Goal: Information Seeking & Learning: Understand process/instructions

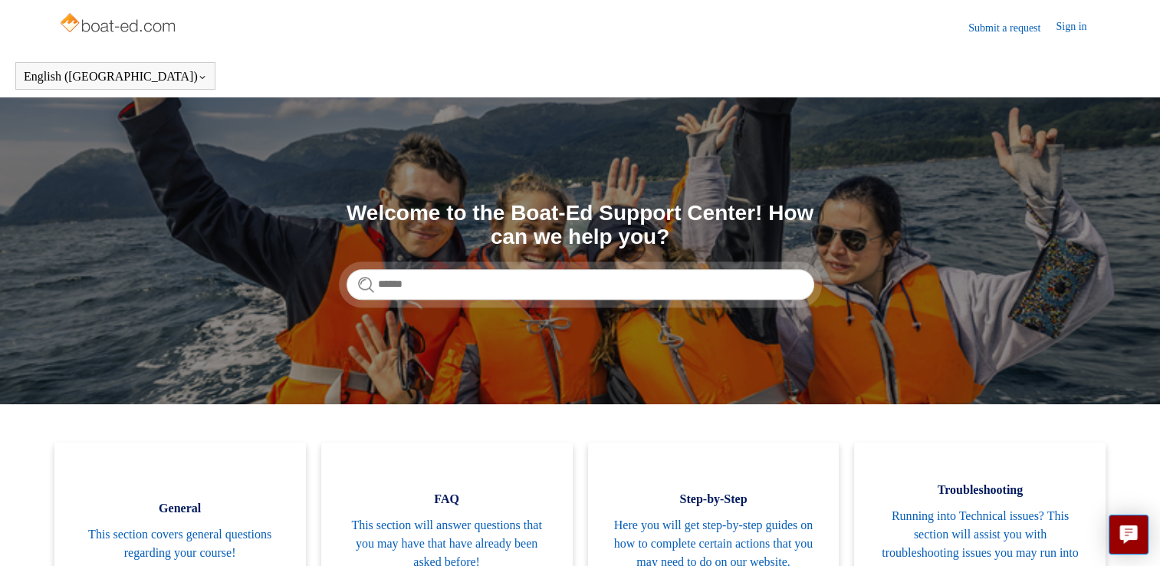
click at [1068, 33] on link "Sign in" at bounding box center [1078, 27] width 46 height 18
click at [1065, 23] on span "[PERSON_NAME]" at bounding box center [1040, 26] width 97 height 13
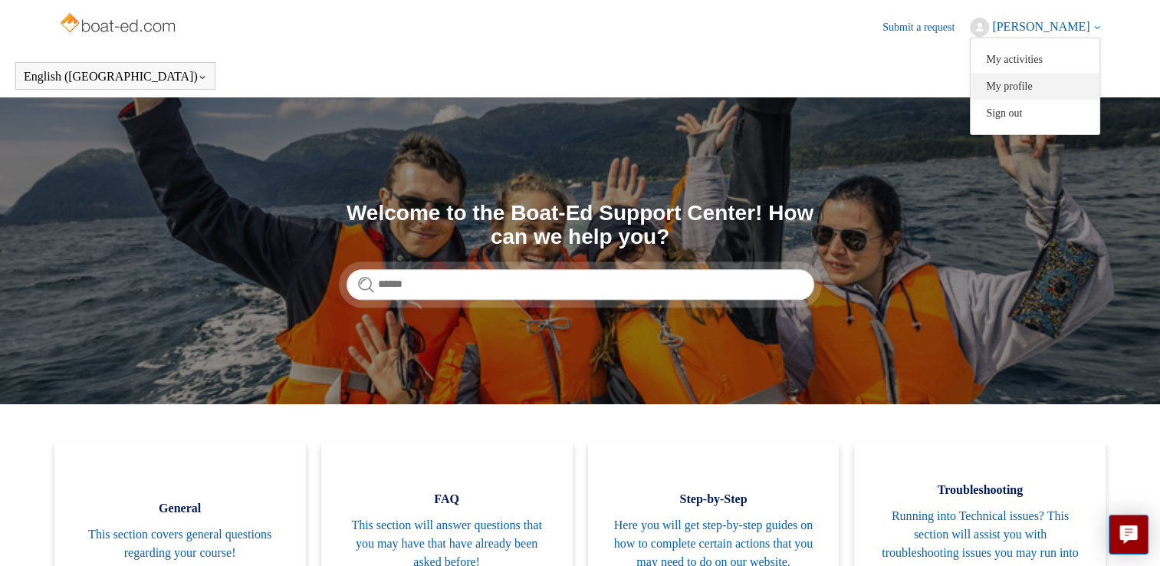
click at [1024, 83] on link "My profile" at bounding box center [1034, 86] width 129 height 27
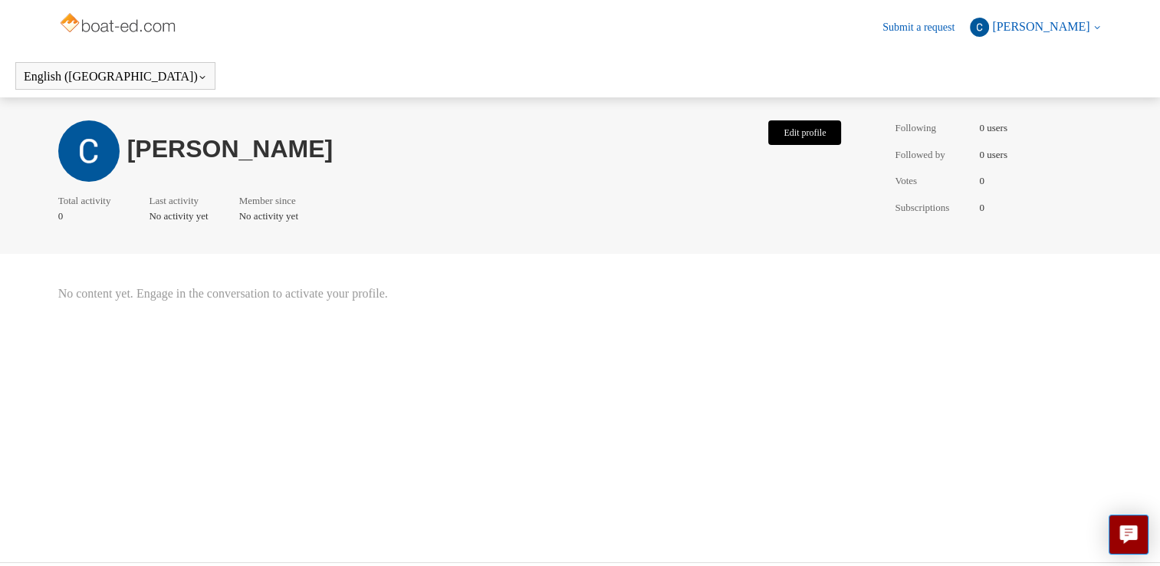
click at [822, 137] on button "Edit profile" at bounding box center [804, 132] width 73 height 25
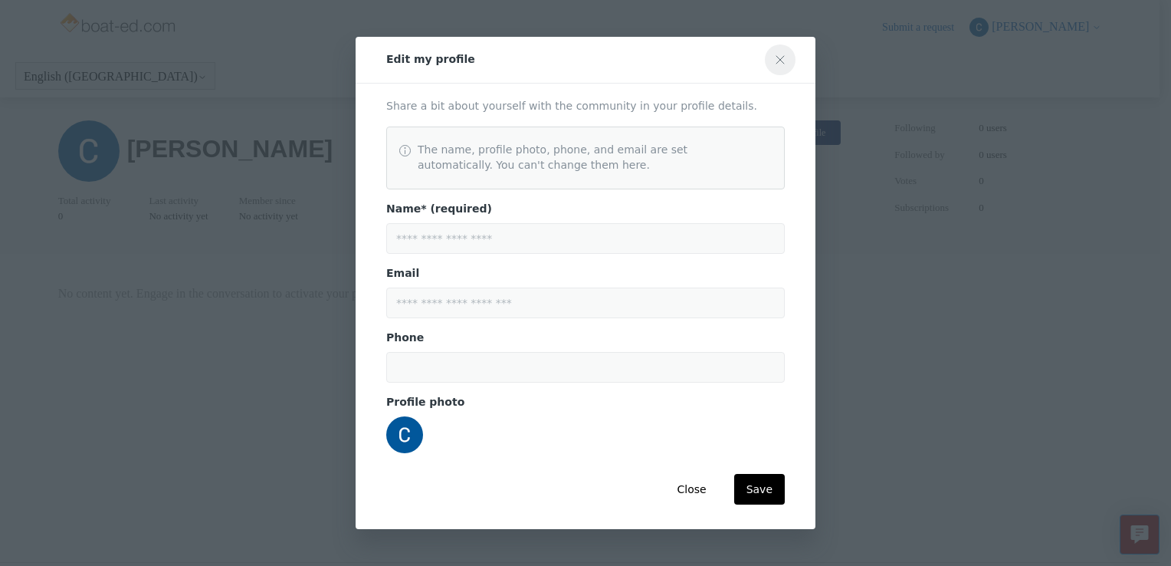
click at [786, 56] on button "Close modal" at bounding box center [780, 59] width 31 height 31
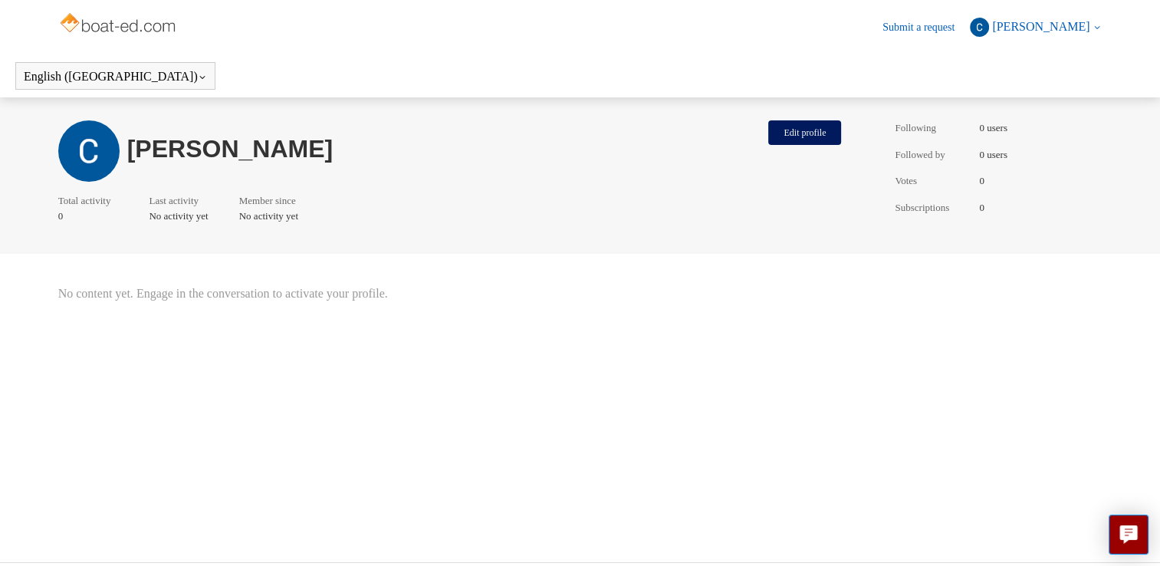
click at [920, 27] on link "Submit a request" at bounding box center [925, 27] width 87 height 16
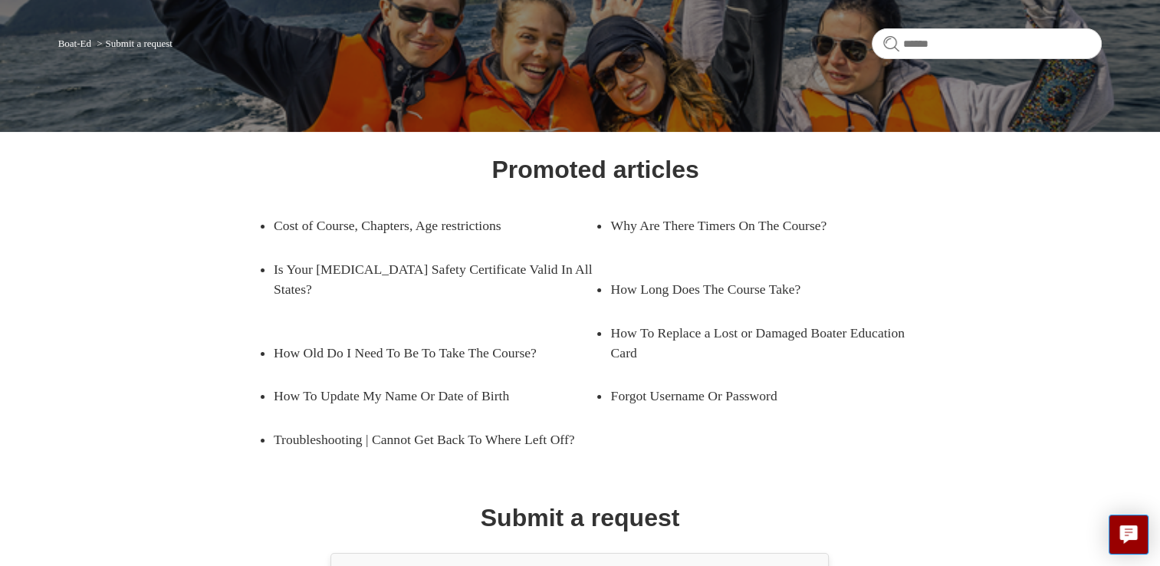
scroll to position [239, 0]
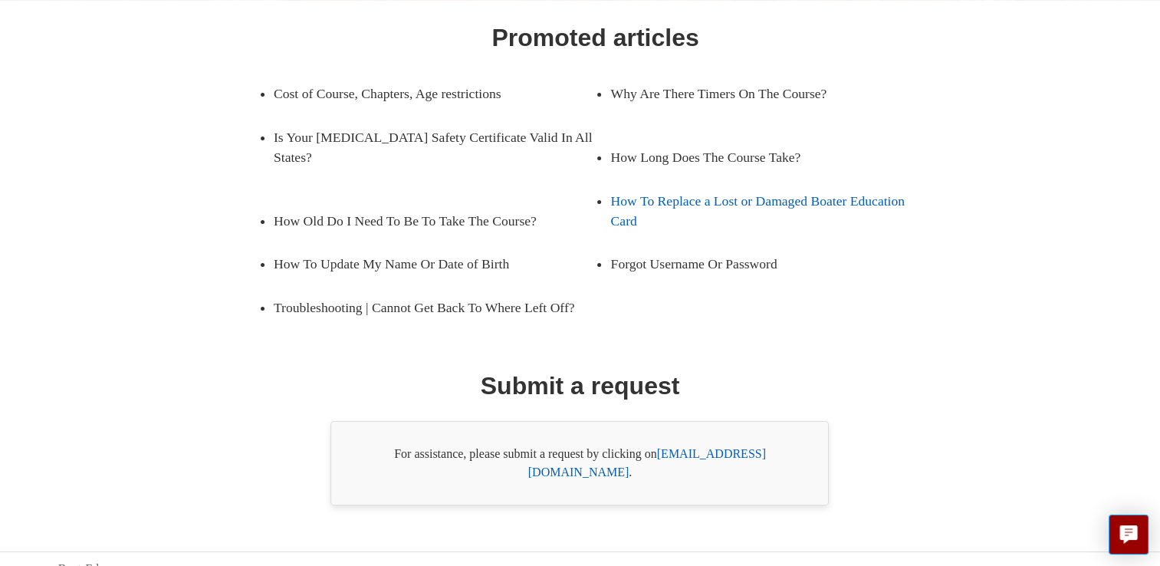
click at [684, 202] on link "How To Replace a Lost or Damaged Boater Education Card" at bounding box center [771, 211] width 322 height 64
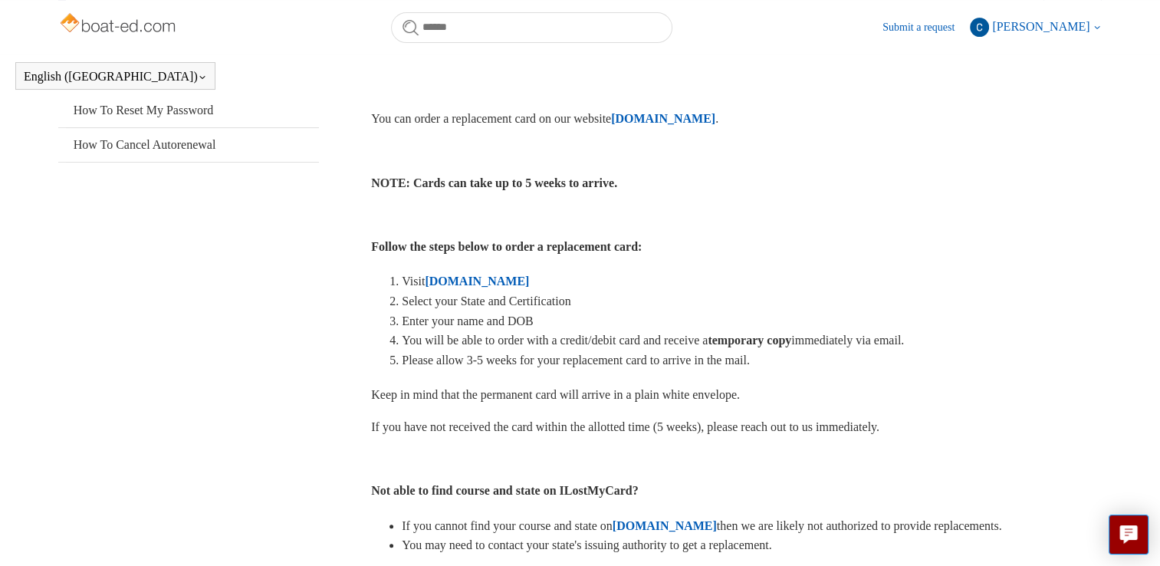
scroll to position [323, 0]
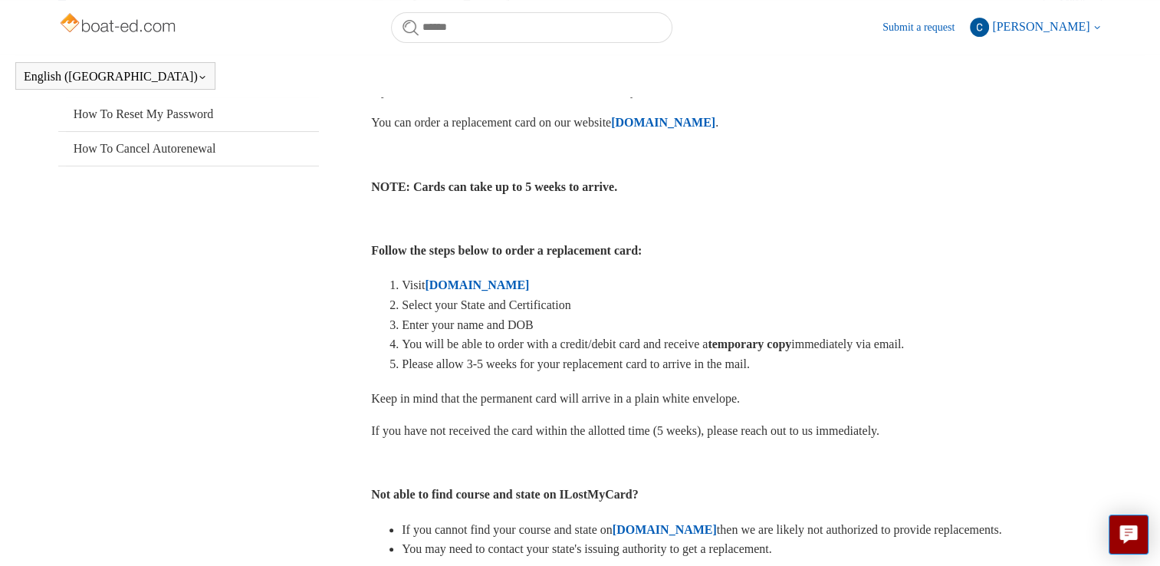
click at [681, 532] on strong "ILostMyCard.com" at bounding box center [664, 529] width 104 height 13
